Goal: Navigation & Orientation: Find specific page/section

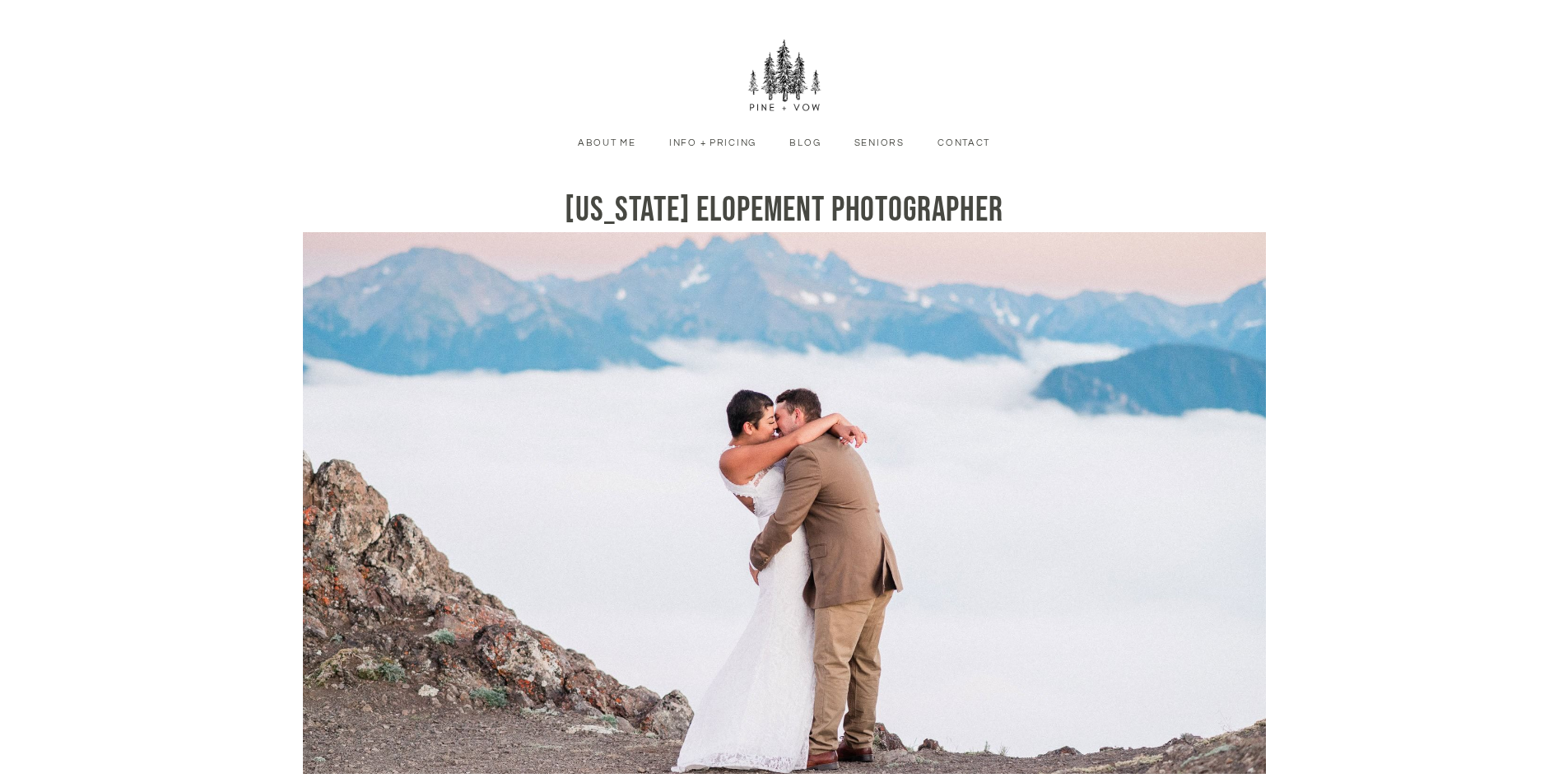
click at [604, 143] on link "About Me" at bounding box center [607, 143] width 83 height 15
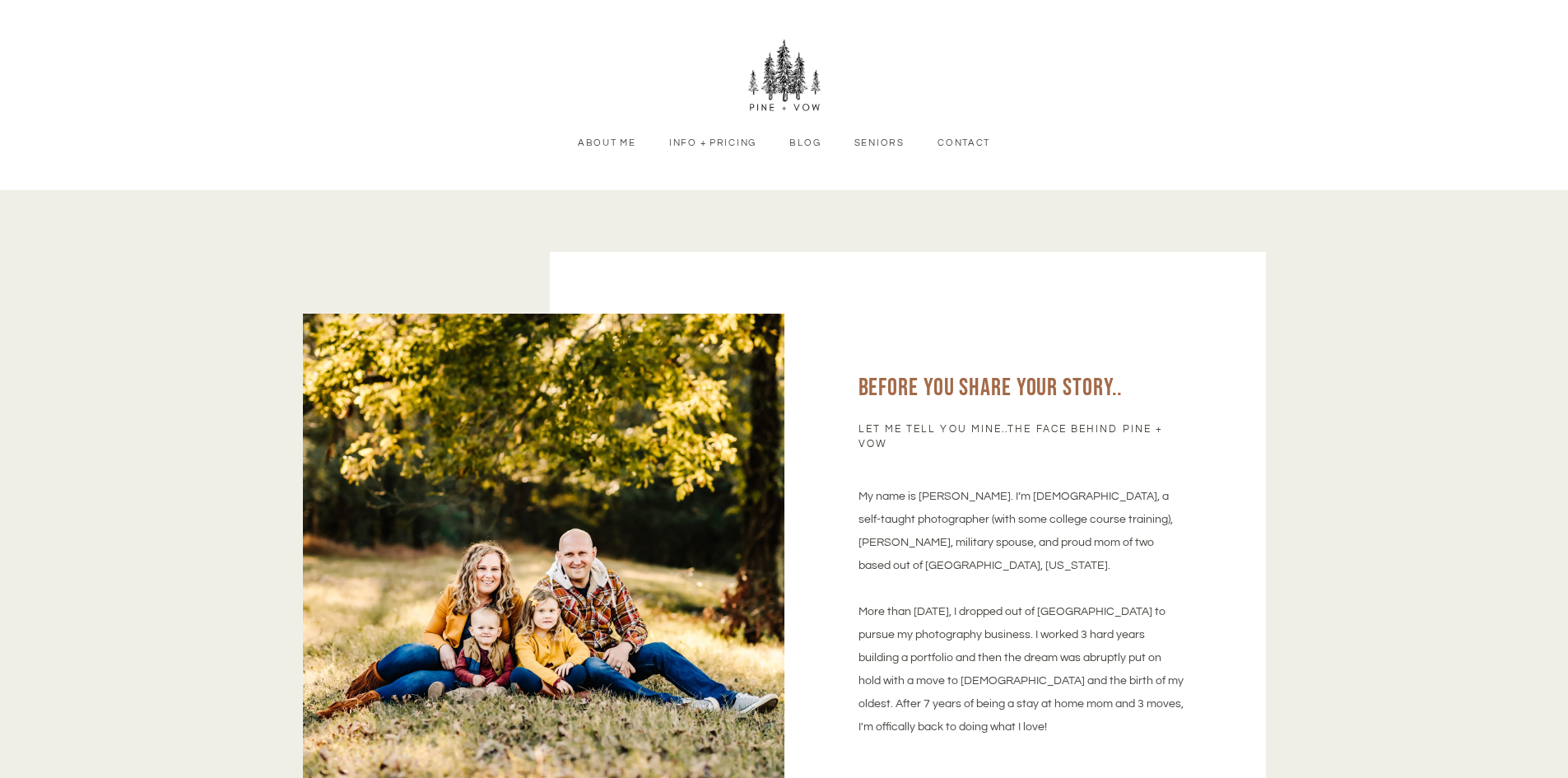
click at [723, 143] on link "Info + Pricing" at bounding box center [712, 143] width 112 height 15
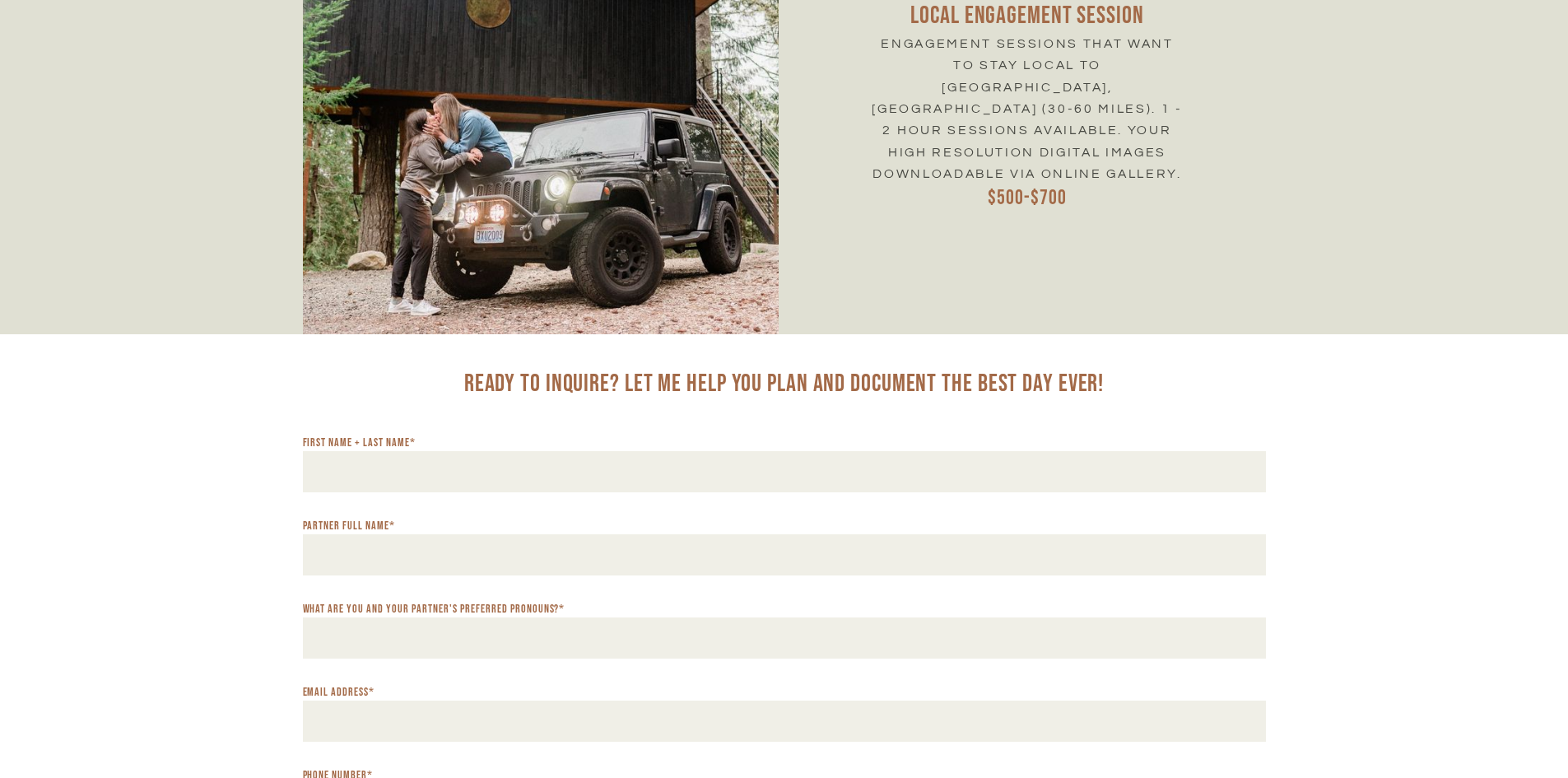
scroll to position [8069, 0]
